Goal: Navigation & Orientation: Find specific page/section

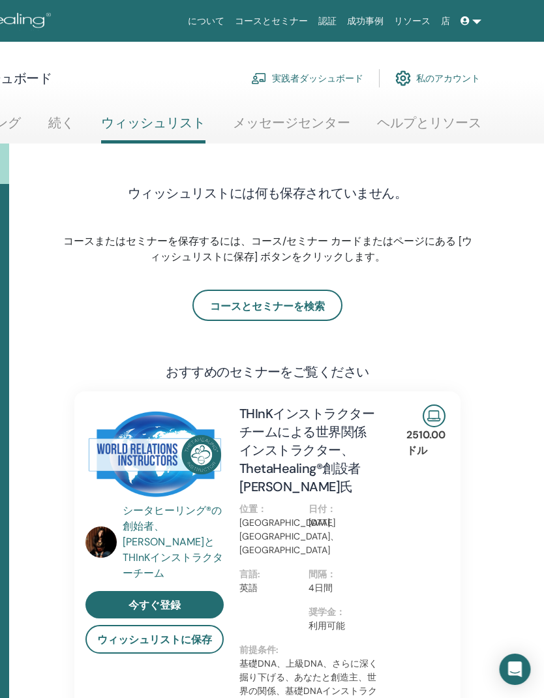
scroll to position [0, 187]
click at [442, 79] on font "私のアカウント" at bounding box center [448, 79] width 64 height 12
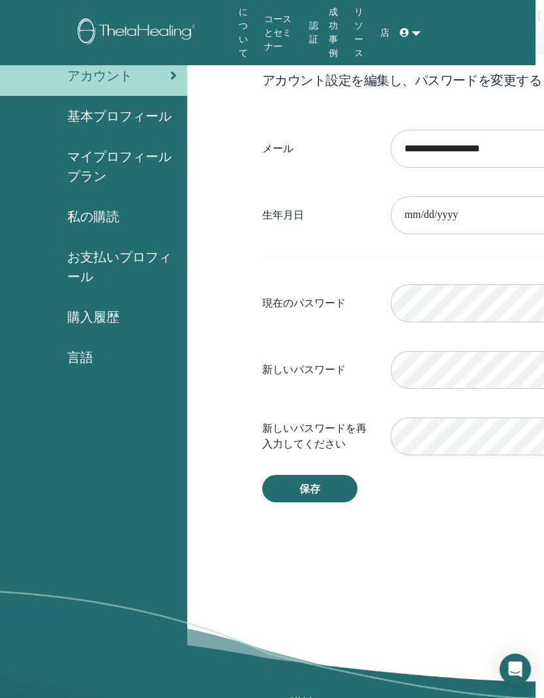
scroll to position [85, 8]
click at [112, 312] on font "購入履歴" at bounding box center [93, 316] width 52 height 17
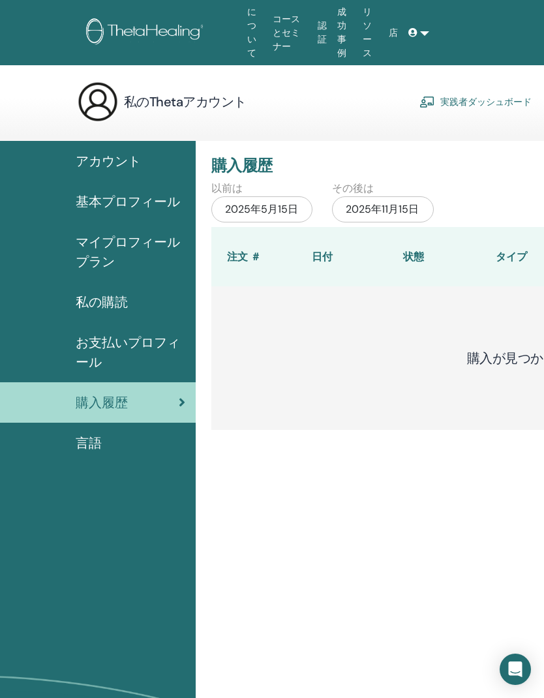
click at [125, 242] on font "マイプロフィールプラン" at bounding box center [128, 251] width 104 height 37
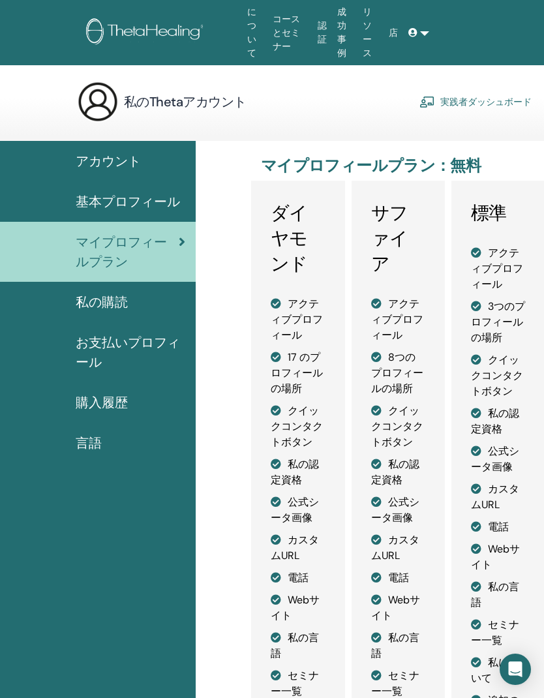
click at [149, 206] on font "基本プロフィール" at bounding box center [128, 201] width 104 height 17
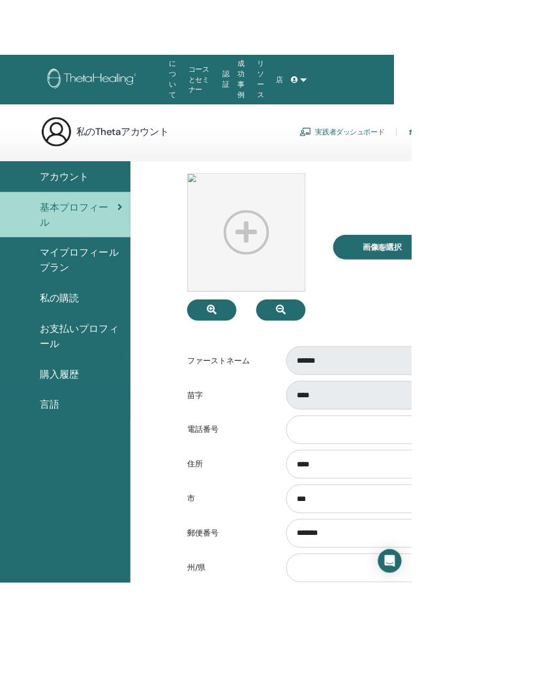
scroll to position [0, 23]
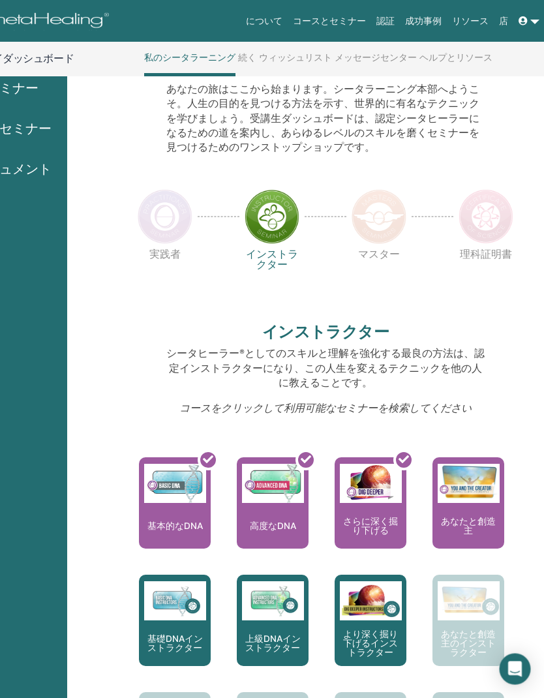
scroll to position [151, 128]
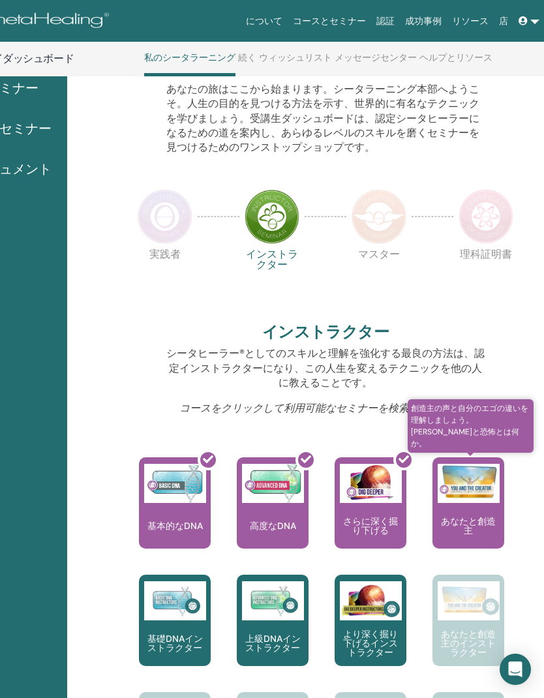
click at [474, 515] on font "あなたと創造主" at bounding box center [468, 525] width 55 height 21
click at [477, 515] on font "あなたと創造主" at bounding box center [468, 525] width 55 height 21
click at [467, 504] on div "あなたと創造主" at bounding box center [468, 502] width 72 height 91
click at [469, 506] on div "あなたと創造主" at bounding box center [468, 502] width 72 height 91
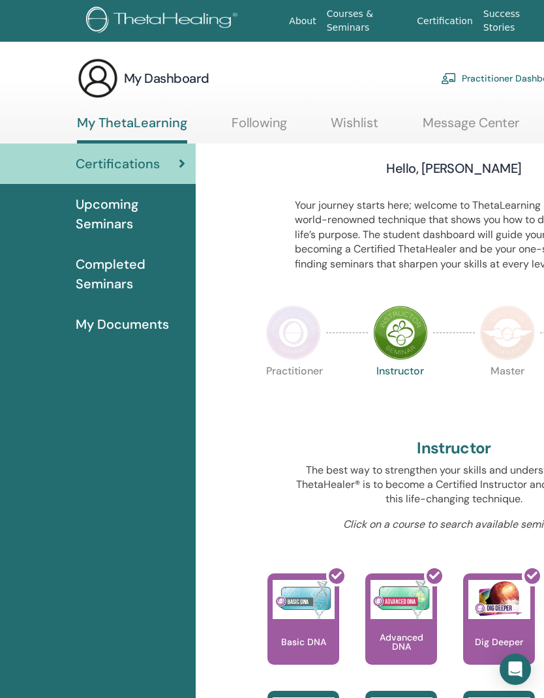
click at [121, 210] on span "Upcoming Seminars" at bounding box center [131, 213] width 110 height 39
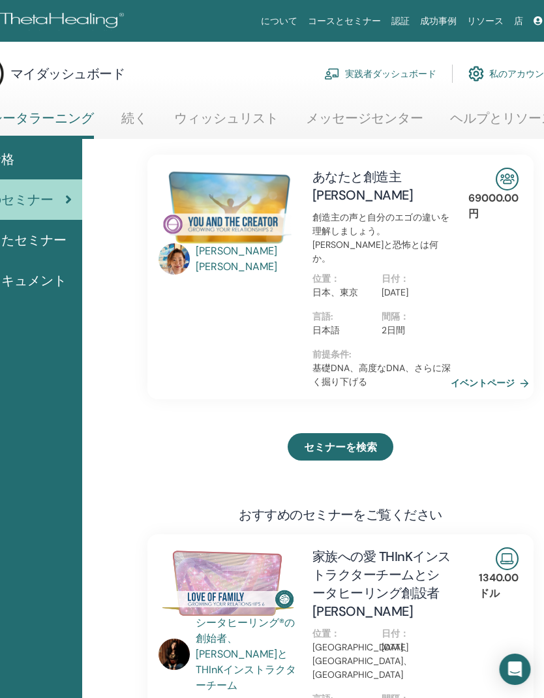
scroll to position [0, 116]
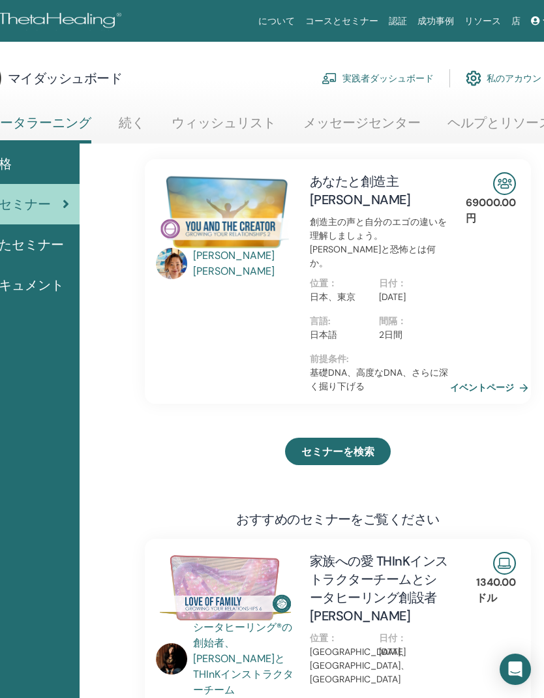
click at [495, 392] on font "イベントページ" at bounding box center [482, 388] width 64 height 12
